Goal: Complete application form

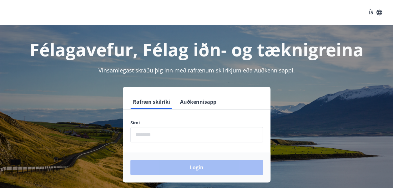
click at [166, 133] on input "phone" at bounding box center [196, 134] width 133 height 15
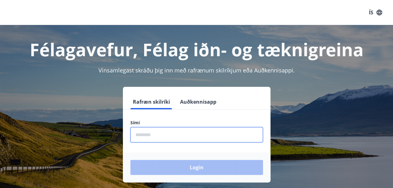
type input "********"
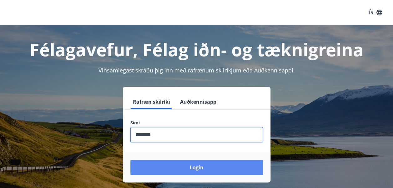
click at [184, 166] on button "Login" at bounding box center [196, 167] width 133 height 15
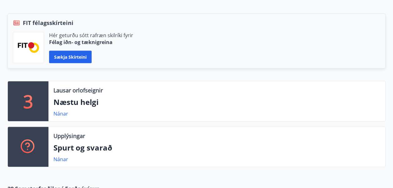
scroll to position [145, 0]
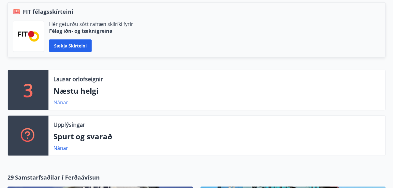
click at [63, 100] on link "Nánar" at bounding box center [60, 102] width 15 height 7
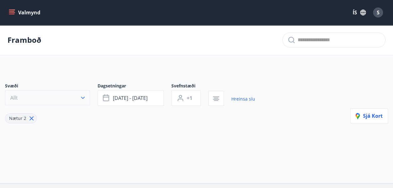
type input "*"
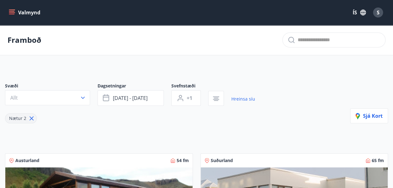
click at [11, 13] on icon "menu" at bounding box center [12, 12] width 6 height 6
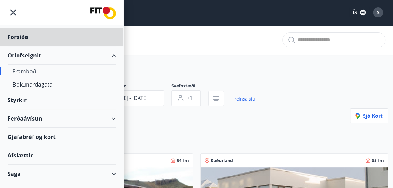
click at [19, 46] on div "Styrkir" at bounding box center [62, 37] width 108 height 18
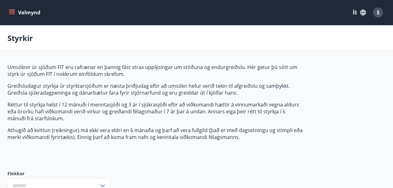
type input "***"
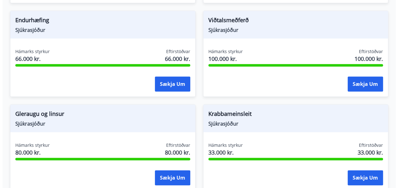
scroll to position [292, 0]
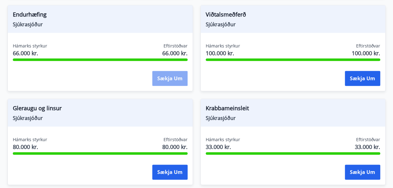
click at [168, 78] on button "Sækja um" at bounding box center [169, 78] width 35 height 15
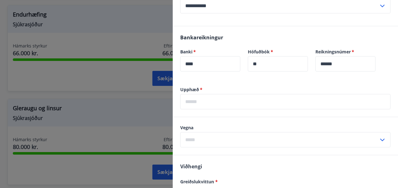
scroll to position [179, 0]
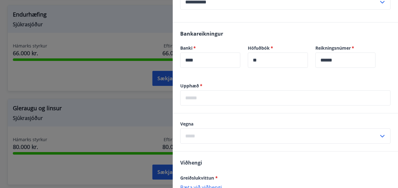
click at [263, 96] on input "text" at bounding box center [285, 97] width 210 height 15
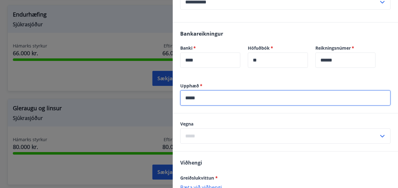
type input "*****"
click at [378, 137] on icon at bounding box center [382, 137] width 8 height 8
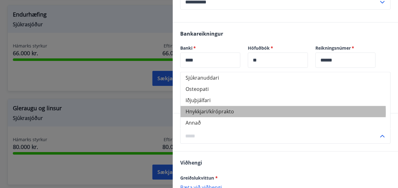
click at [238, 112] on li "Hnykkjari/kíróprakto" at bounding box center [284, 111] width 209 height 11
type input "**********"
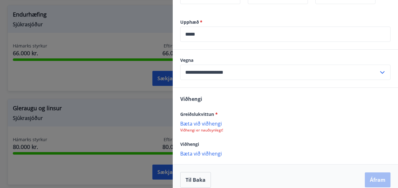
scroll to position [250, 0]
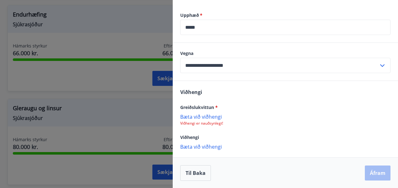
click at [208, 114] on p "Bæta við viðhengi" at bounding box center [285, 117] width 210 height 6
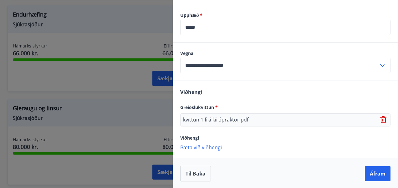
click at [206, 146] on p "Bæta við viðhengi" at bounding box center [285, 147] width 210 height 6
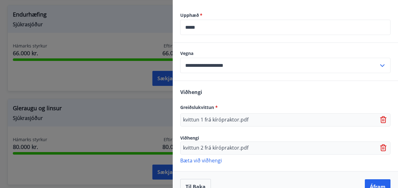
click at [213, 159] on p "Bæta við viðhengi" at bounding box center [285, 160] width 210 height 6
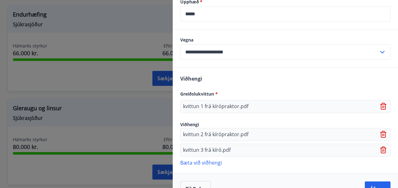
scroll to position [279, 0]
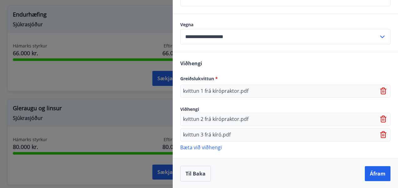
click at [214, 145] on p "Bæta við viðhengi" at bounding box center [285, 147] width 210 height 6
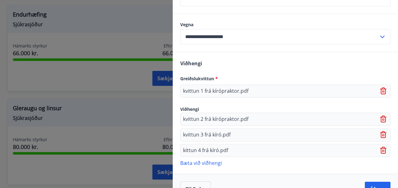
click at [201, 160] on p "Bæta við viðhengi" at bounding box center [285, 163] width 210 height 6
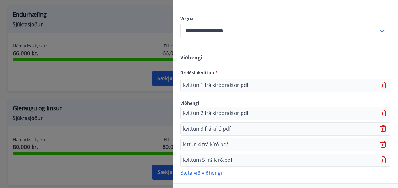
scroll to position [310, 0]
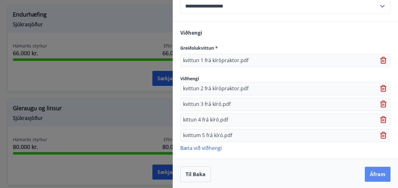
click at [376, 170] on button "Áfram" at bounding box center [378, 174] width 26 height 15
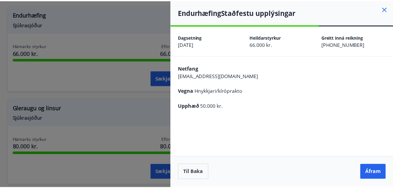
scroll to position [0, 0]
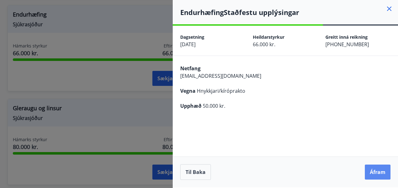
click at [375, 169] on button "Áfram" at bounding box center [378, 172] width 26 height 15
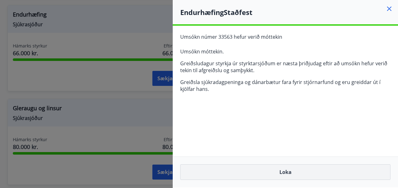
click at [308, 170] on button "Loka" at bounding box center [285, 172] width 210 height 16
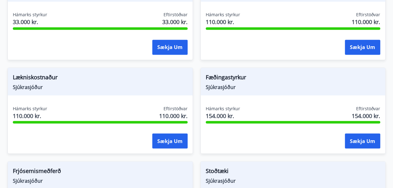
scroll to position [519, 0]
